Goal: Check status: Verify the current state of an ongoing process or item

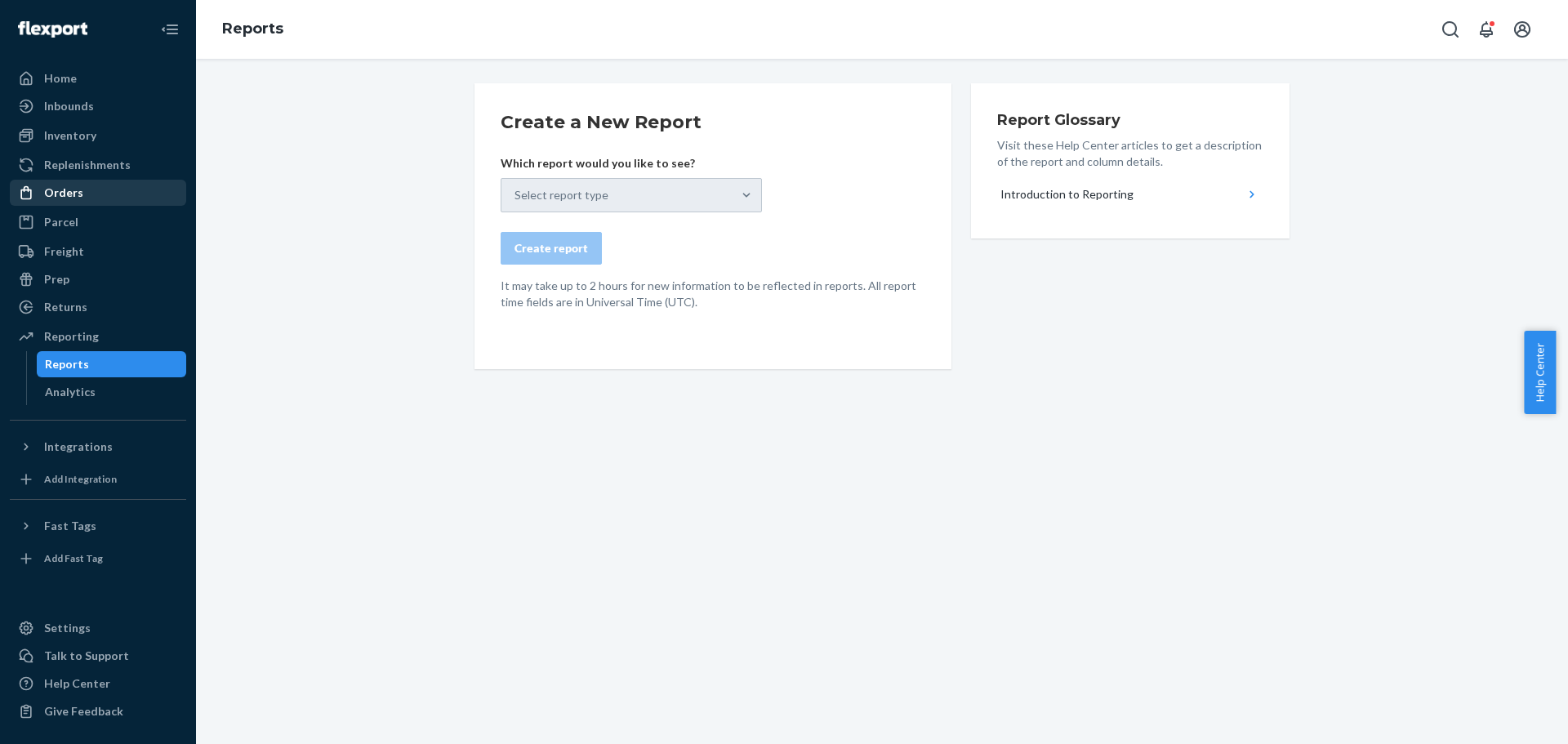
click at [66, 196] on div "Orders" at bounding box center [63, 193] width 39 height 17
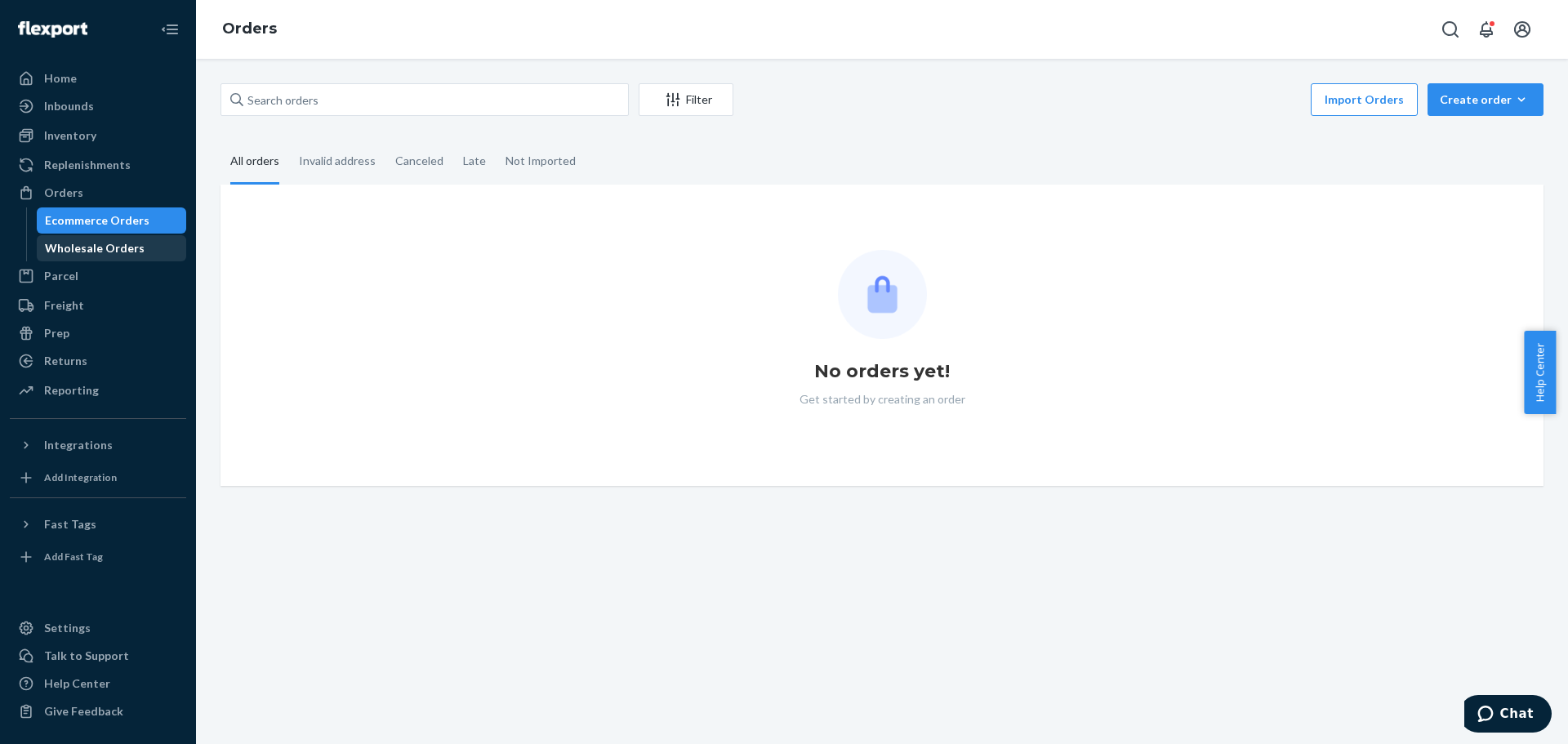
click at [81, 246] on div "Wholesale Orders" at bounding box center [94, 249] width 100 height 17
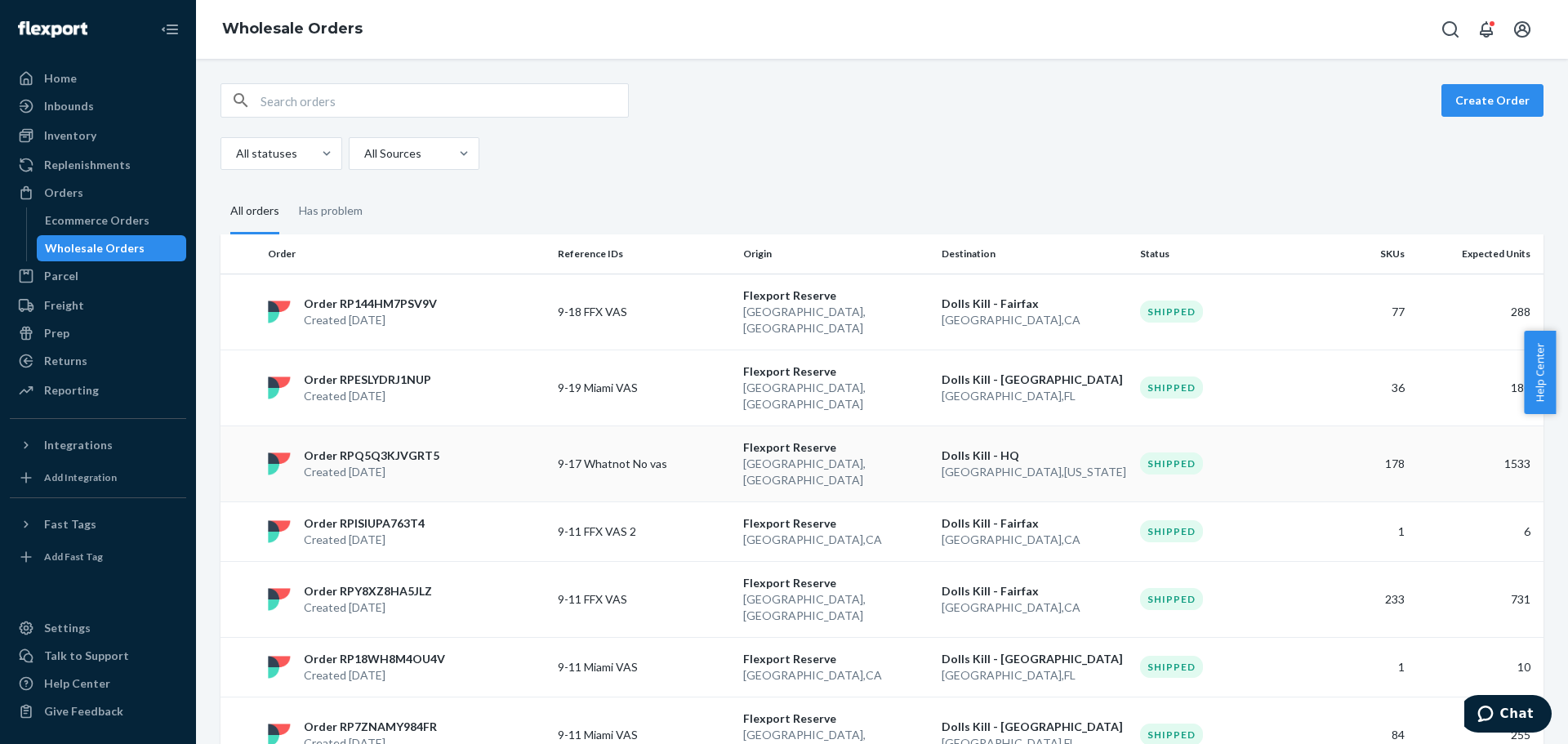
click at [694, 425] on td "9-17 Whatnot No vas" at bounding box center [644, 463] width 186 height 76
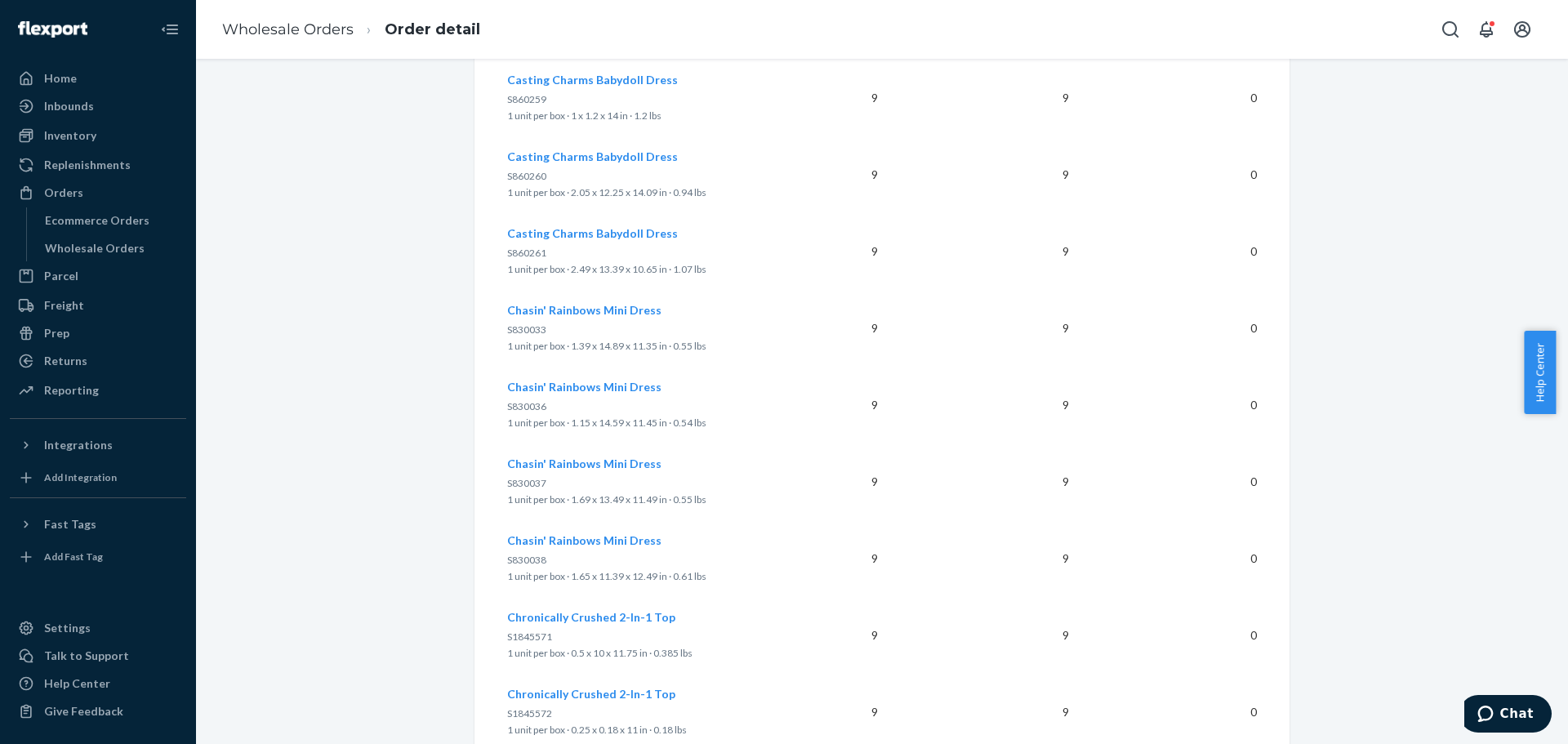
scroll to position [1389, 0]
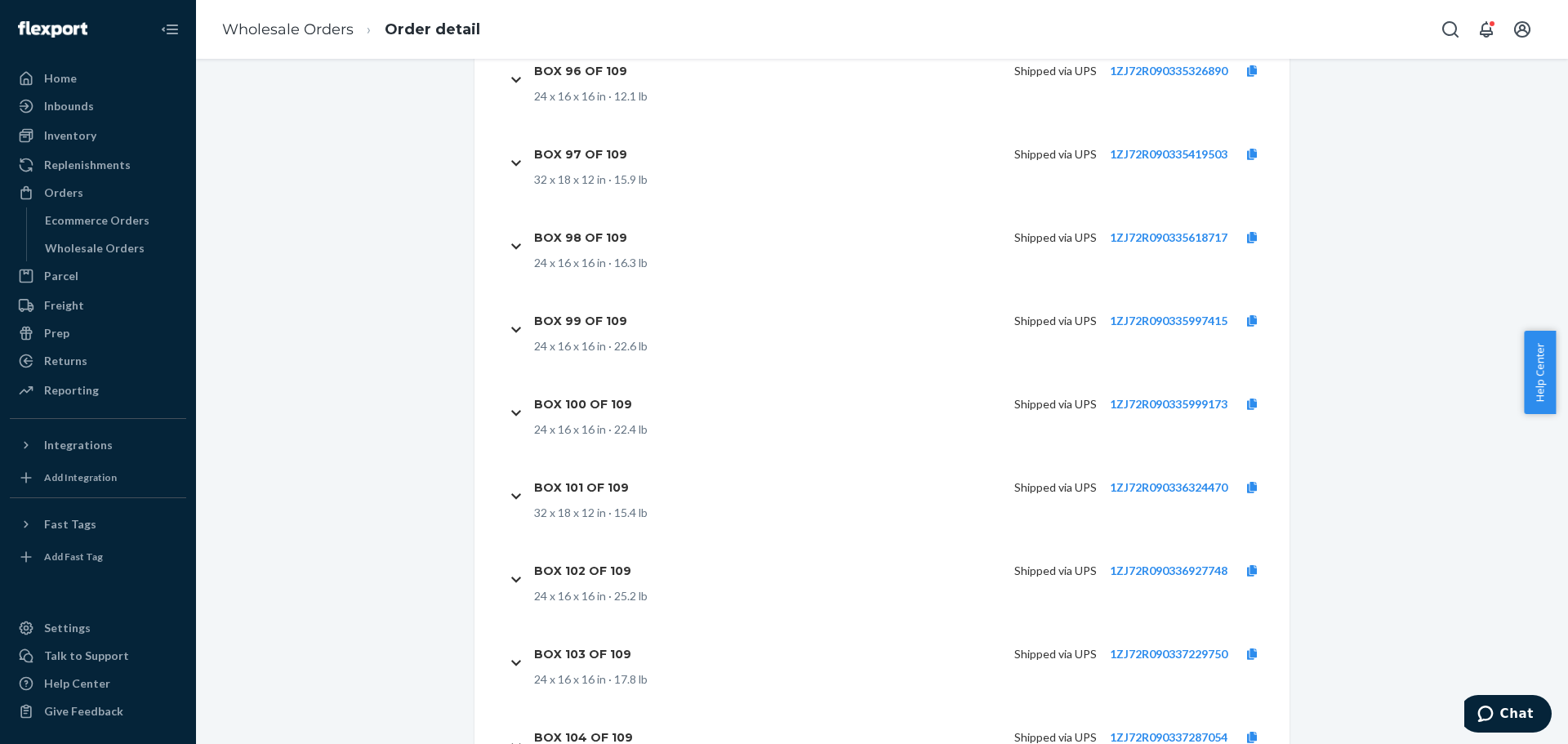
drag, startPoint x: 1560, startPoint y: 117, endPoint x: 86, endPoint y: 3, distance: 1478.4
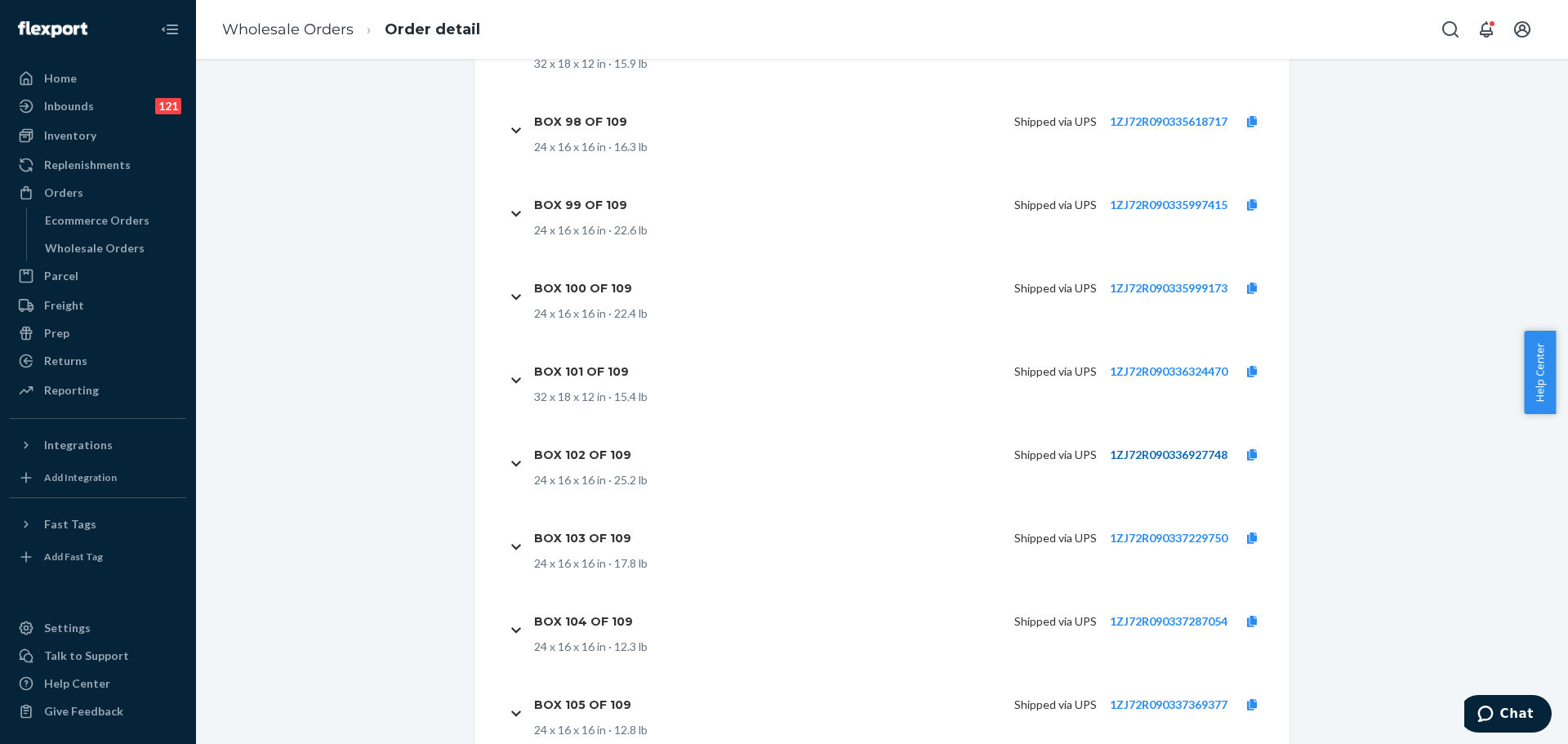
click at [1137, 448] on link "1ZJ72R090336927748" at bounding box center [1169, 454] width 117 height 14
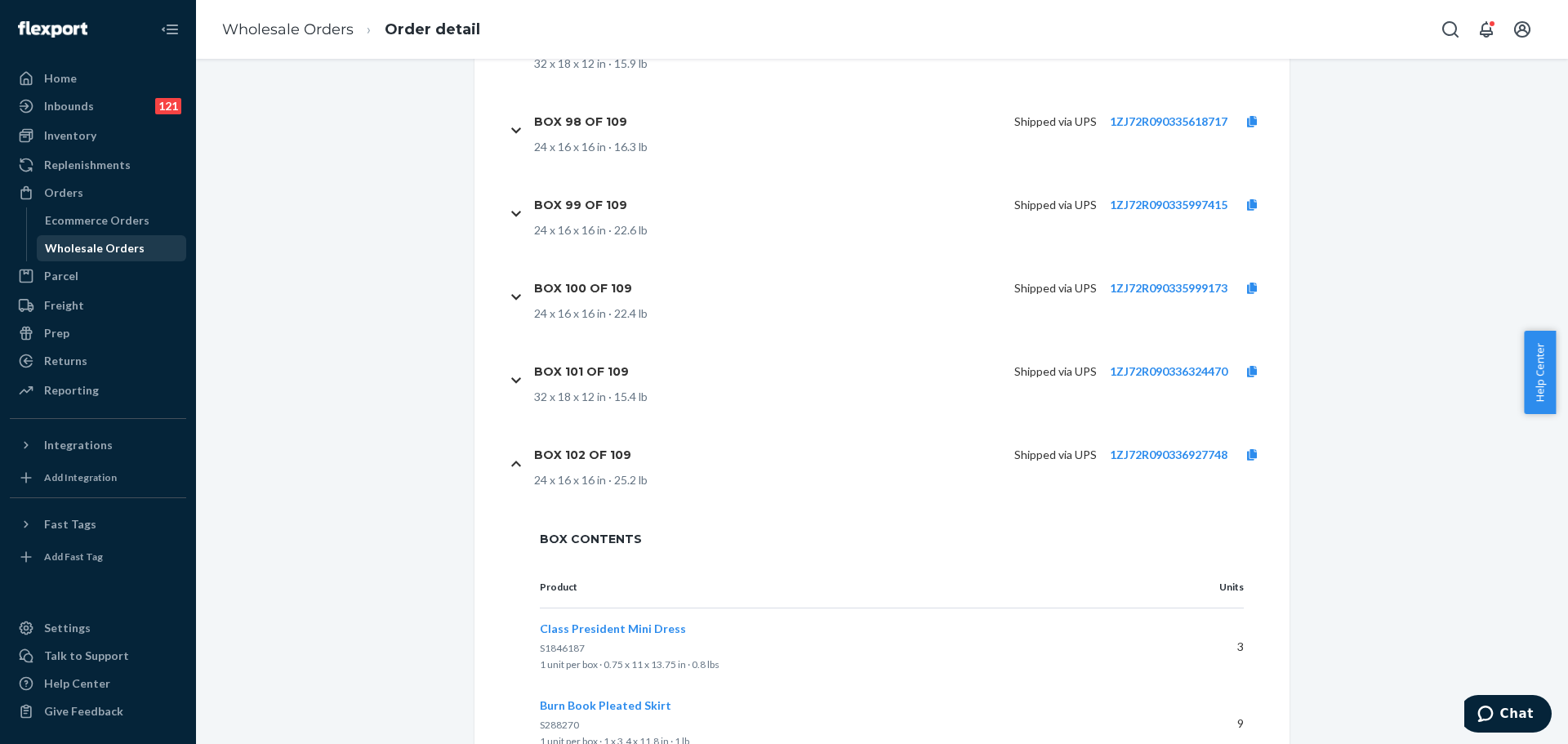
click at [51, 252] on div "Wholesale Orders" at bounding box center [94, 249] width 100 height 17
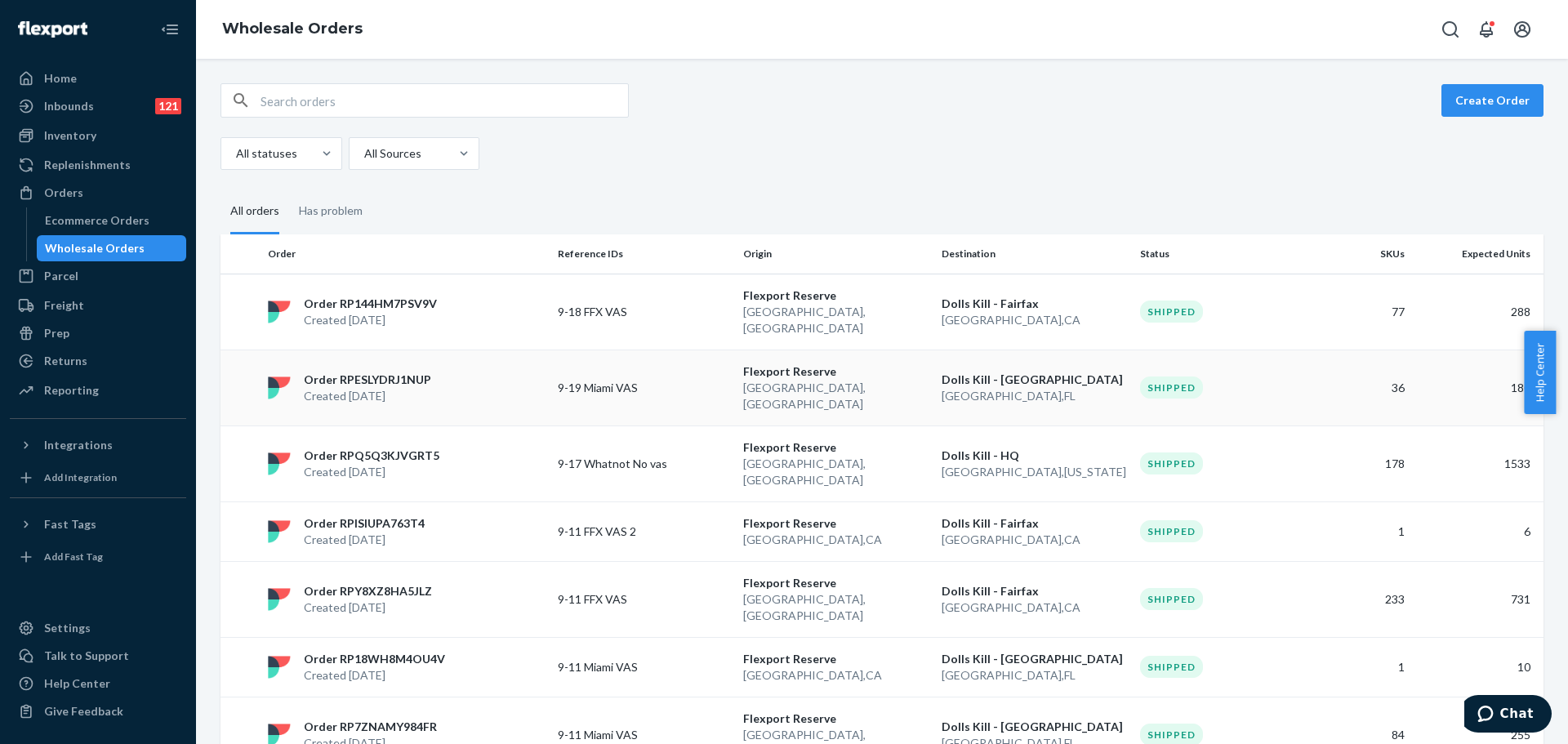
drag, startPoint x: 765, startPoint y: 346, endPoint x: 637, endPoint y: 368, distance: 129.9
drag, startPoint x: 637, startPoint y: 368, endPoint x: 591, endPoint y: 365, distance: 46.1
drag, startPoint x: 591, startPoint y: 365, endPoint x: 581, endPoint y: 363, distance: 10.2
drag, startPoint x: 581, startPoint y: 363, endPoint x: 390, endPoint y: 363, distance: 191.0
drag, startPoint x: 390, startPoint y: 363, endPoint x: 403, endPoint y: 346, distance: 21.4
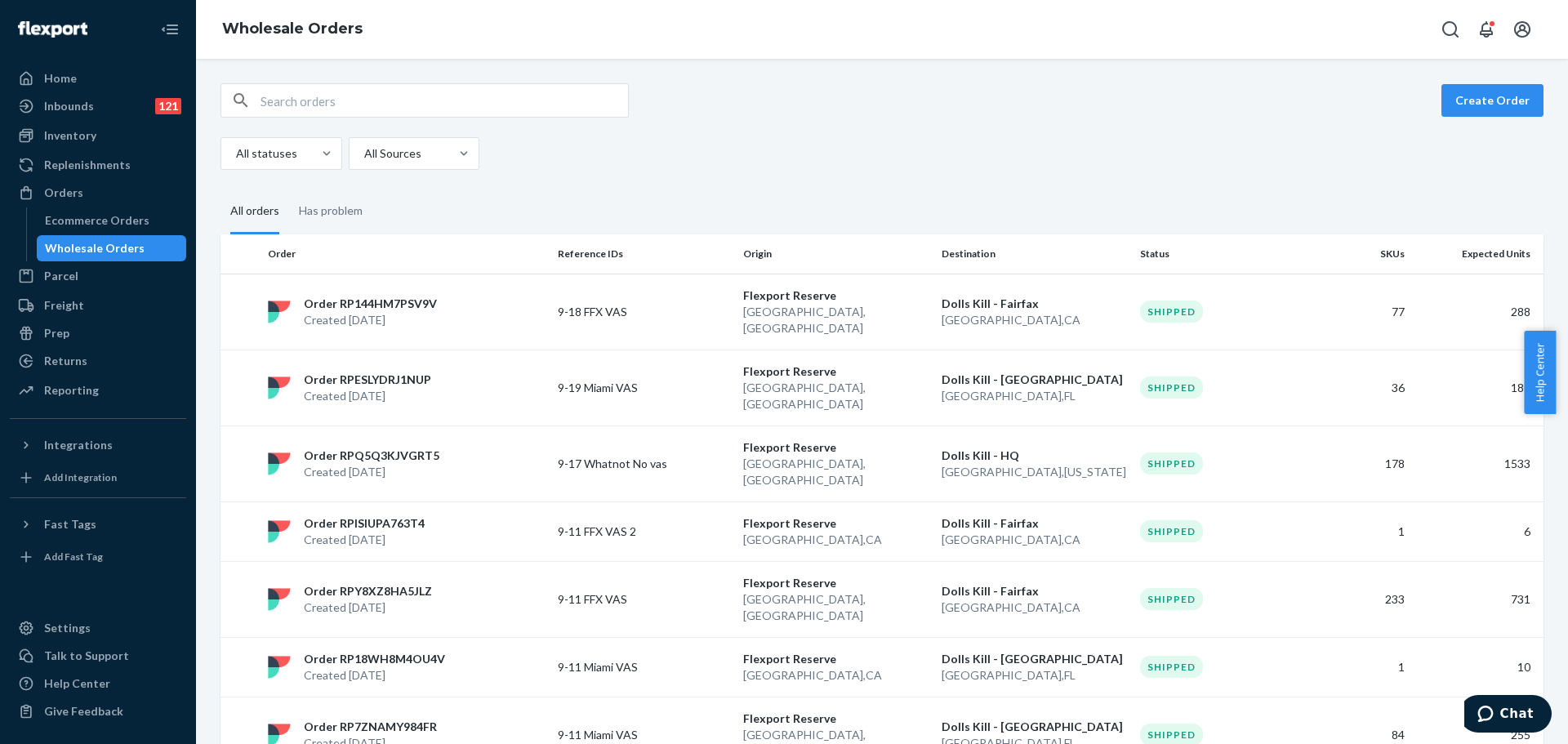
click at [403, 372] on p "Order RPESLYDRJ1NUP" at bounding box center [367, 380] width 127 height 17
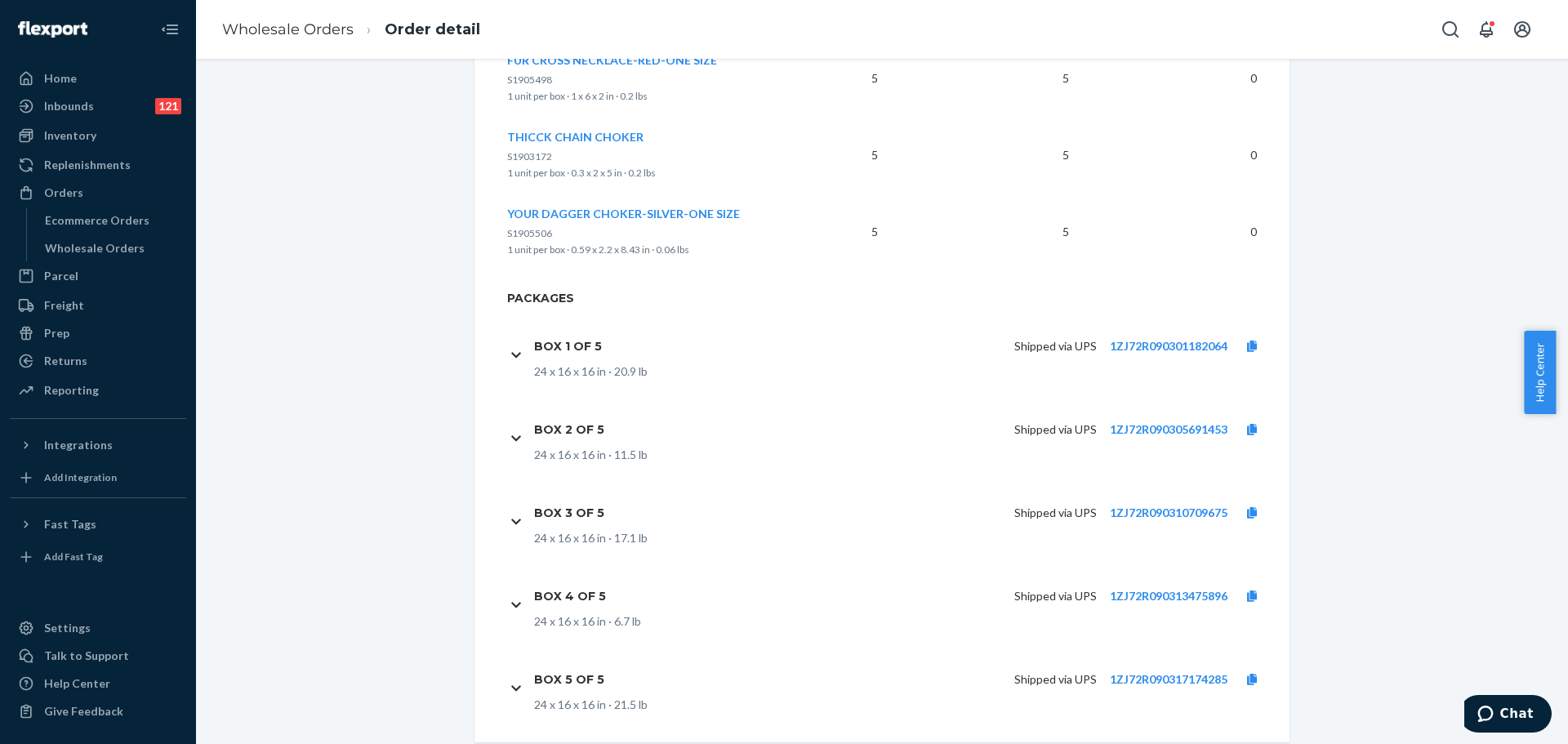
scroll to position [3215, 0]
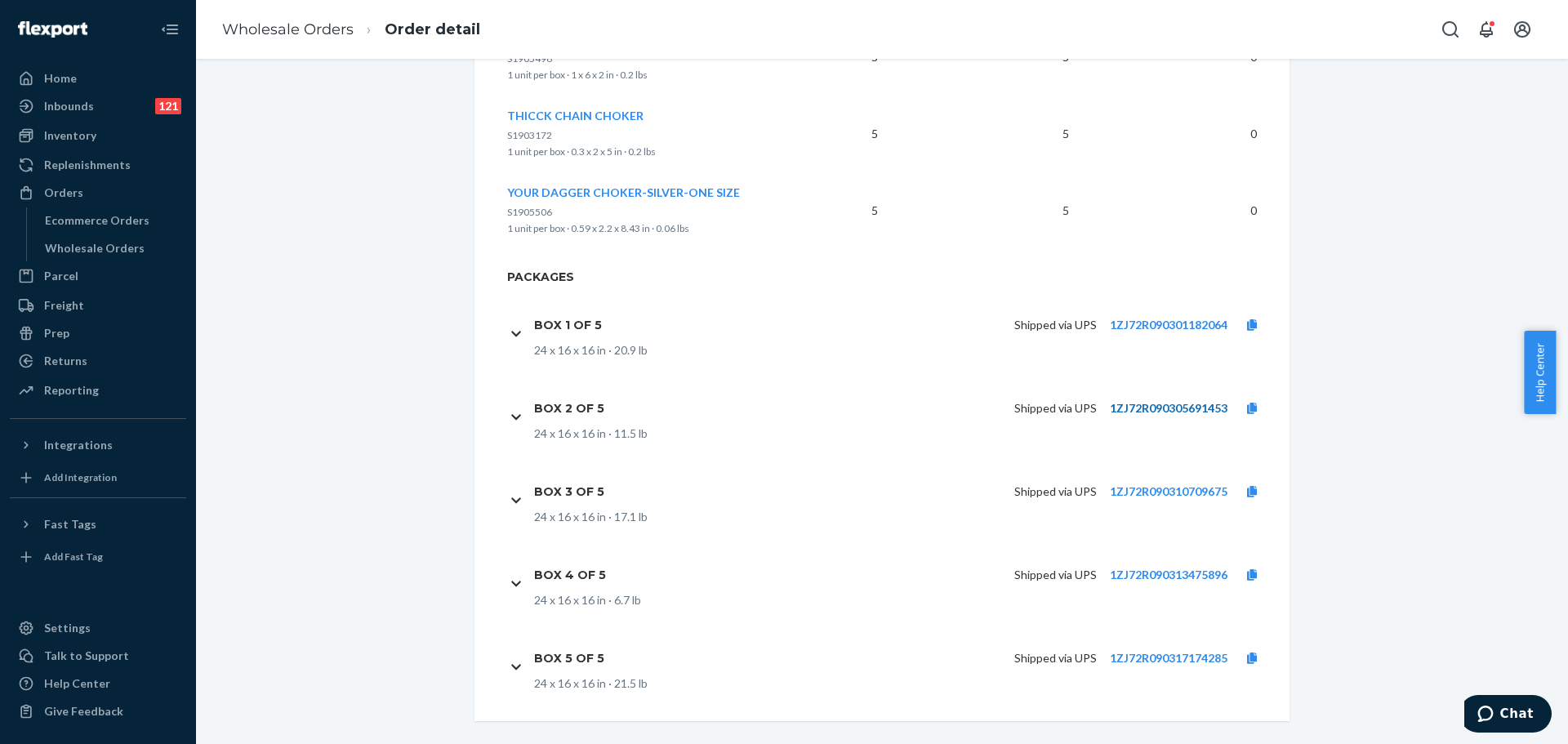
click at [1157, 401] on link "1ZJ72R090305691453" at bounding box center [1169, 408] width 117 height 14
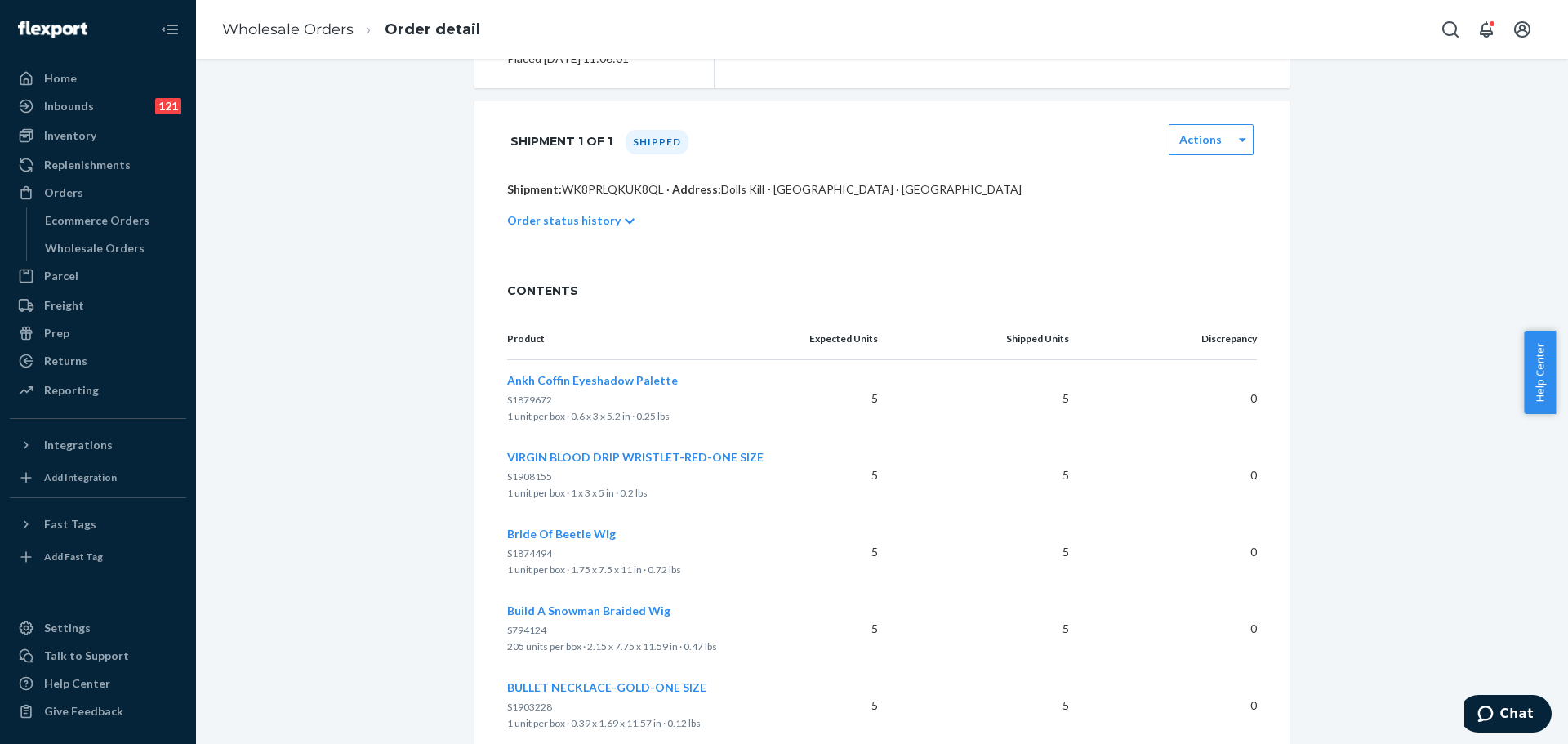
scroll to position [0, 0]
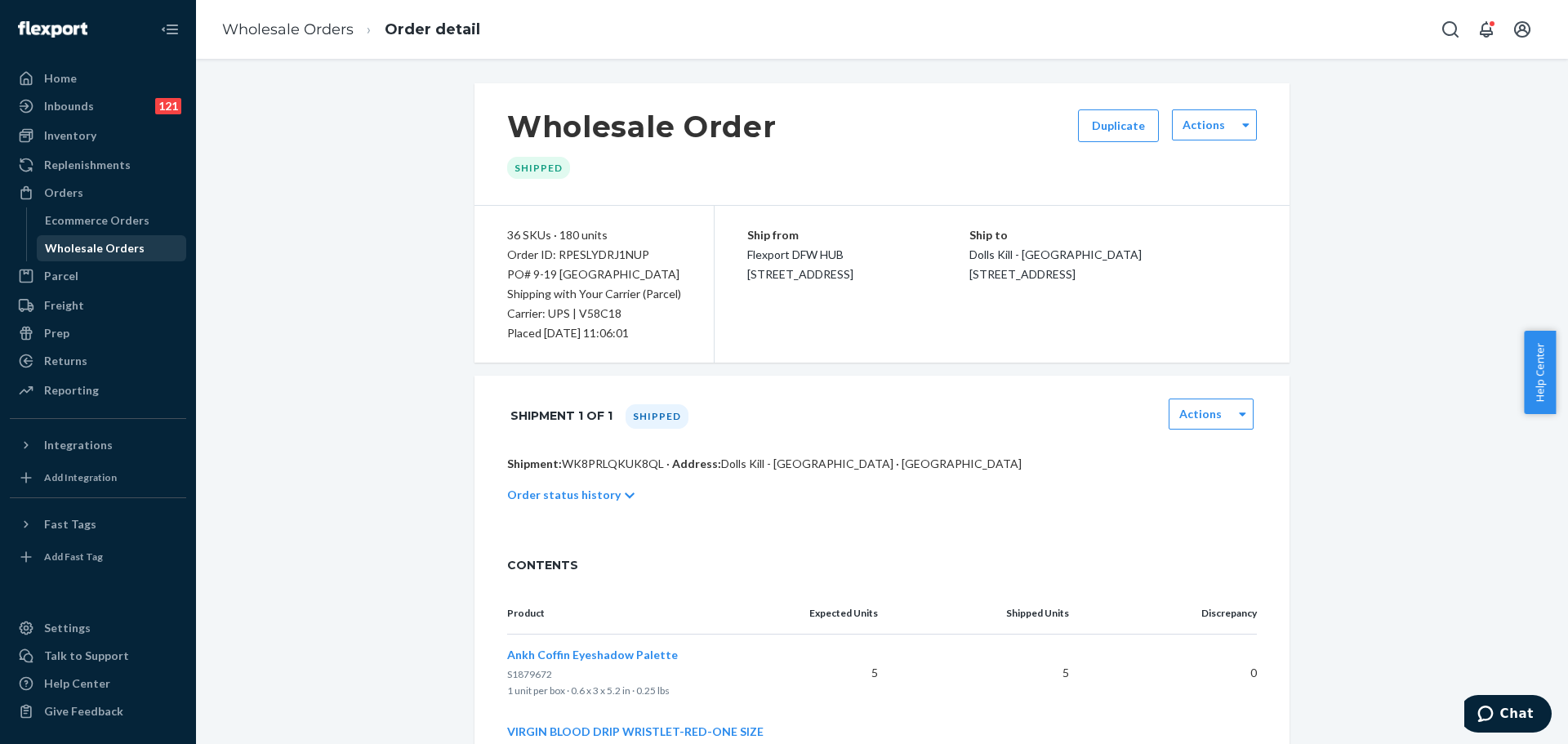
click at [90, 253] on div "Wholesale Orders" at bounding box center [94, 249] width 100 height 17
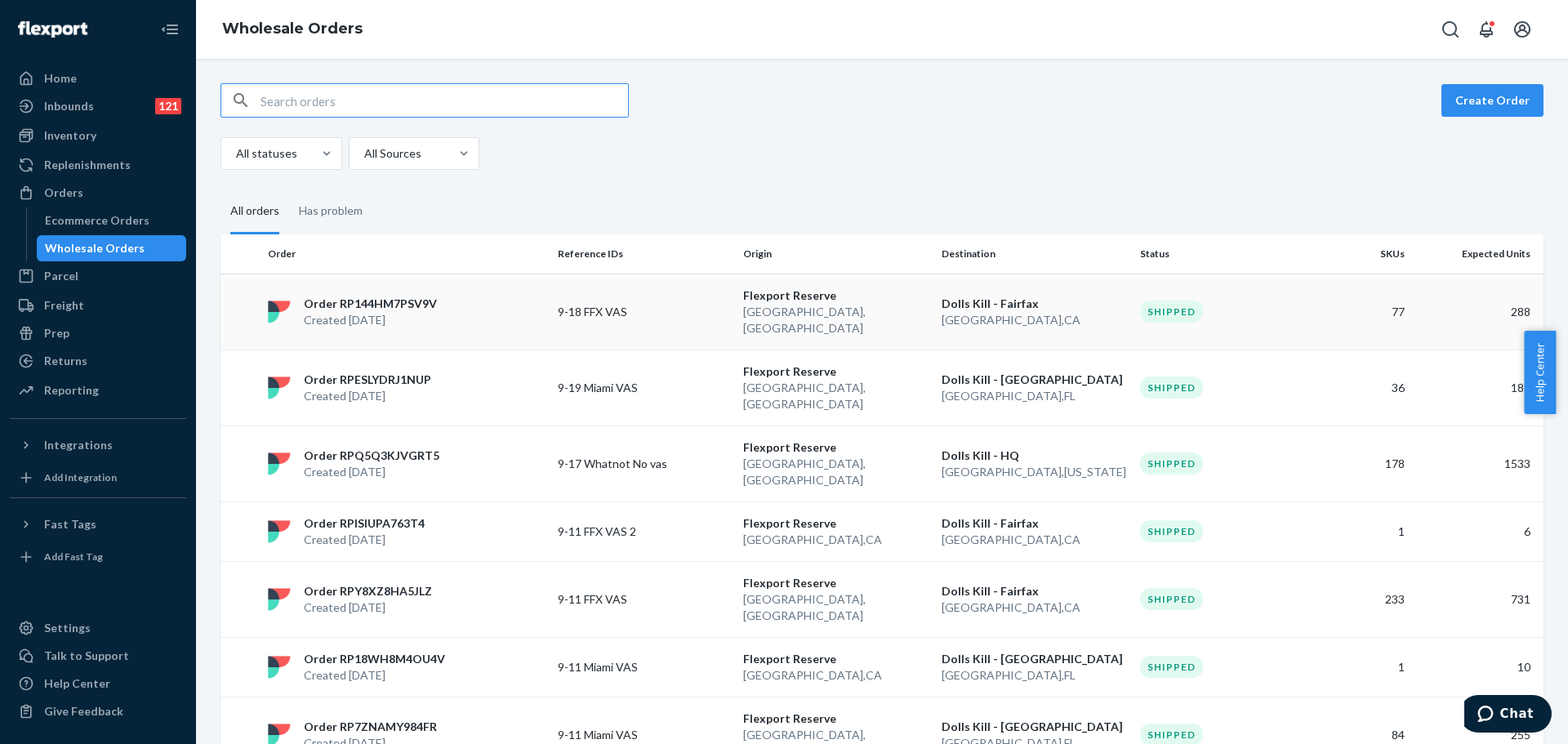
click at [453, 303] on div "Order RP144HM7PSV9V Created [DATE]" at bounding box center [406, 312] width 290 height 33
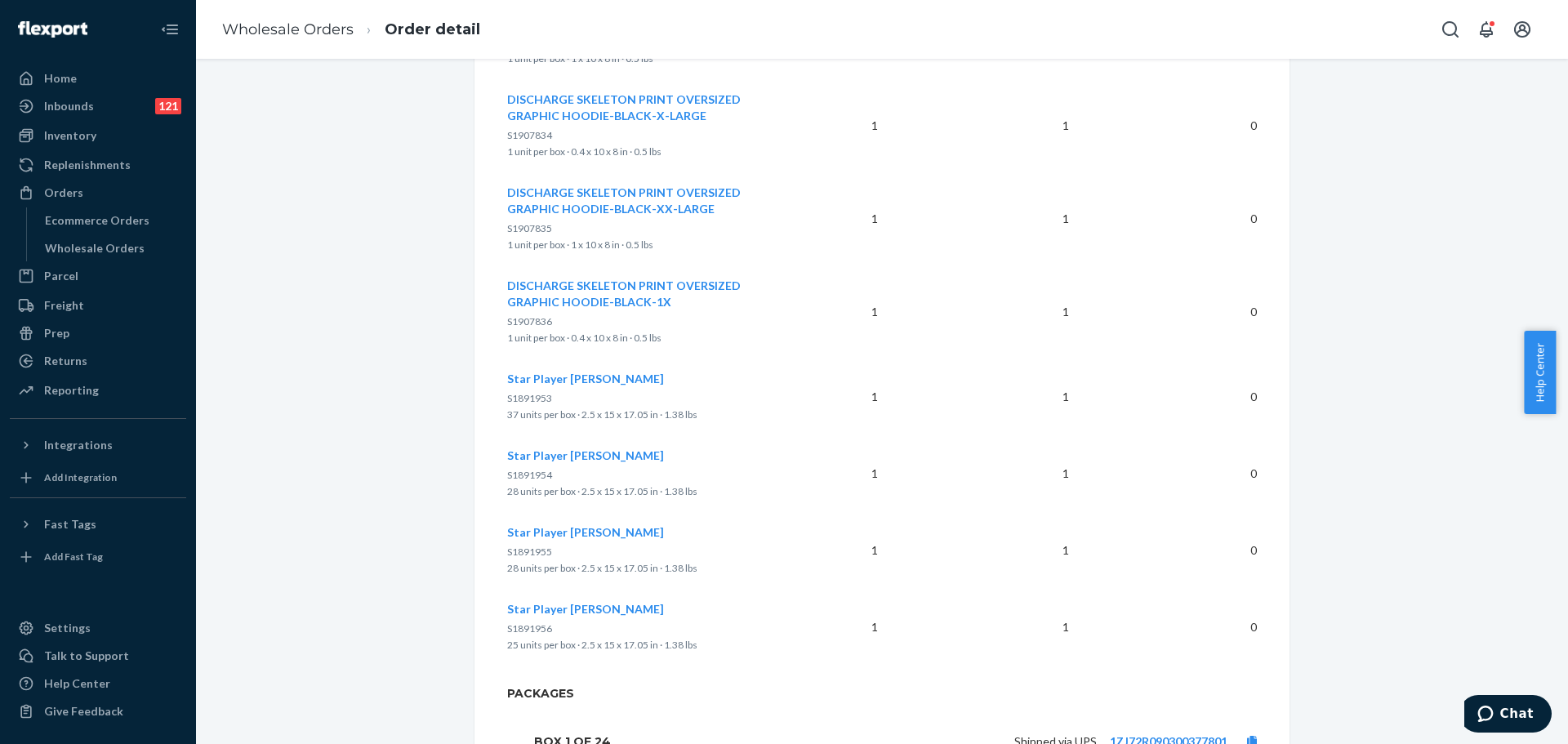
scroll to position [6699, 0]
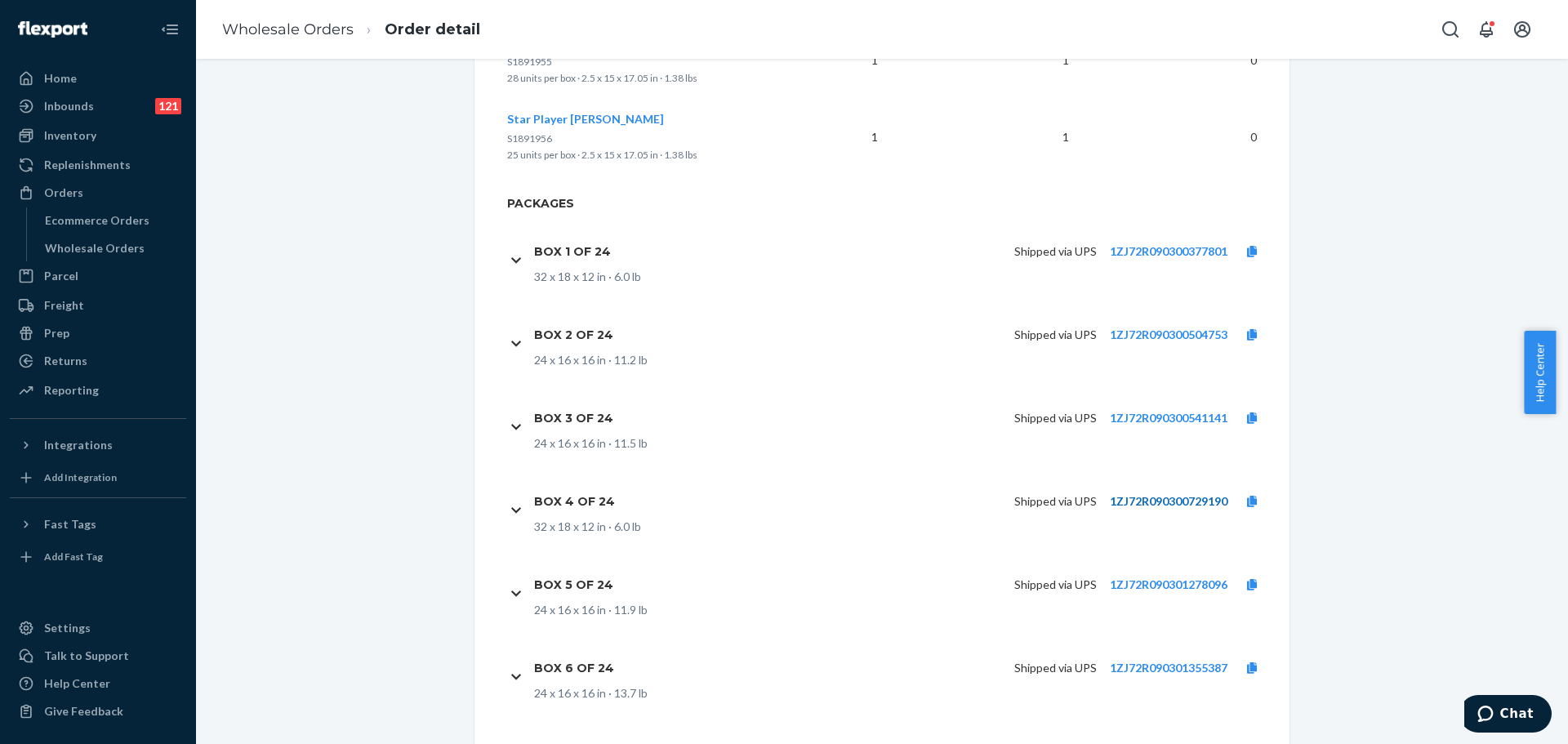
click at [1141, 495] on link "1ZJ72R090300729190" at bounding box center [1169, 501] width 117 height 14
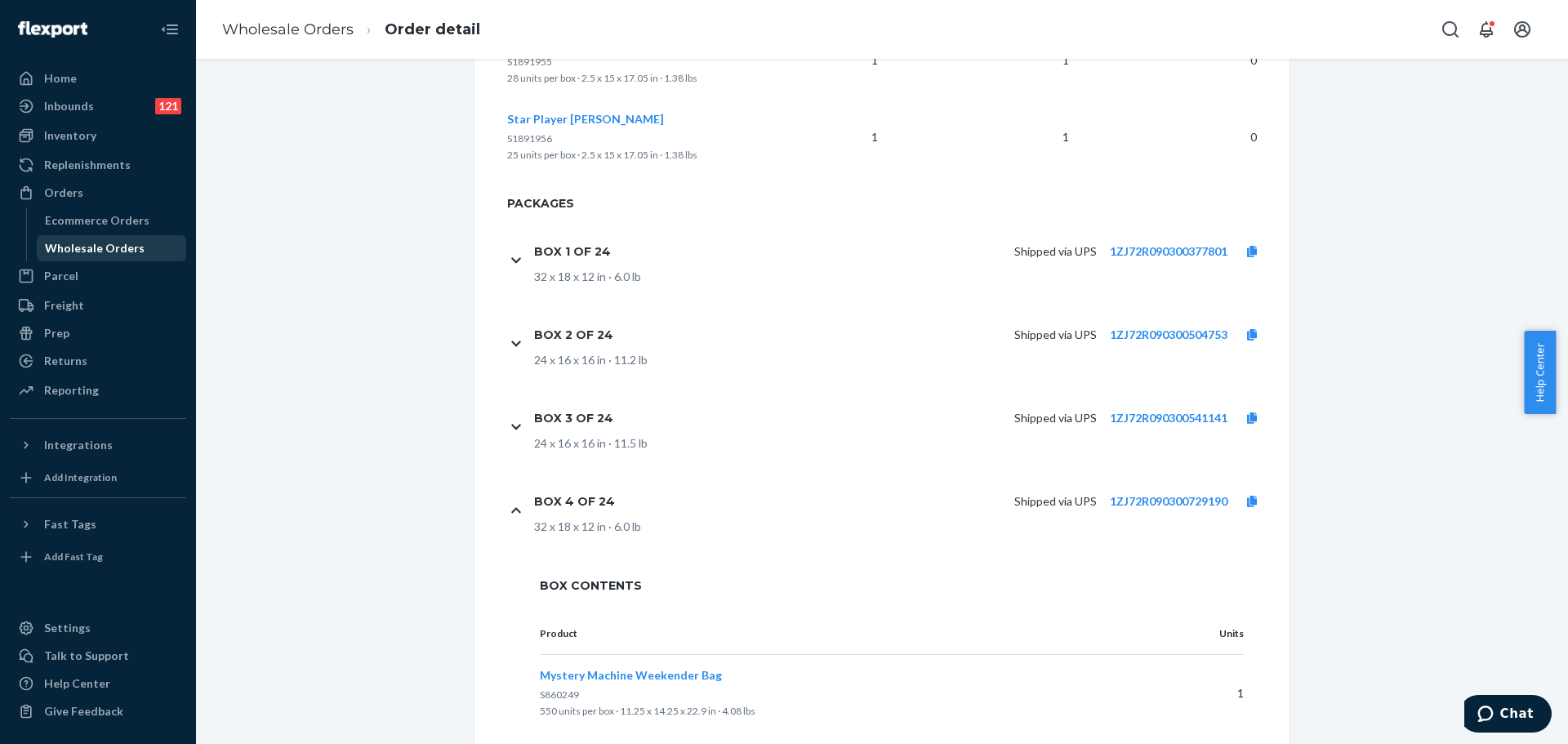
click at [96, 241] on div "Wholesale Orders" at bounding box center [94, 249] width 100 height 17
